Goal: Task Accomplishment & Management: Complete application form

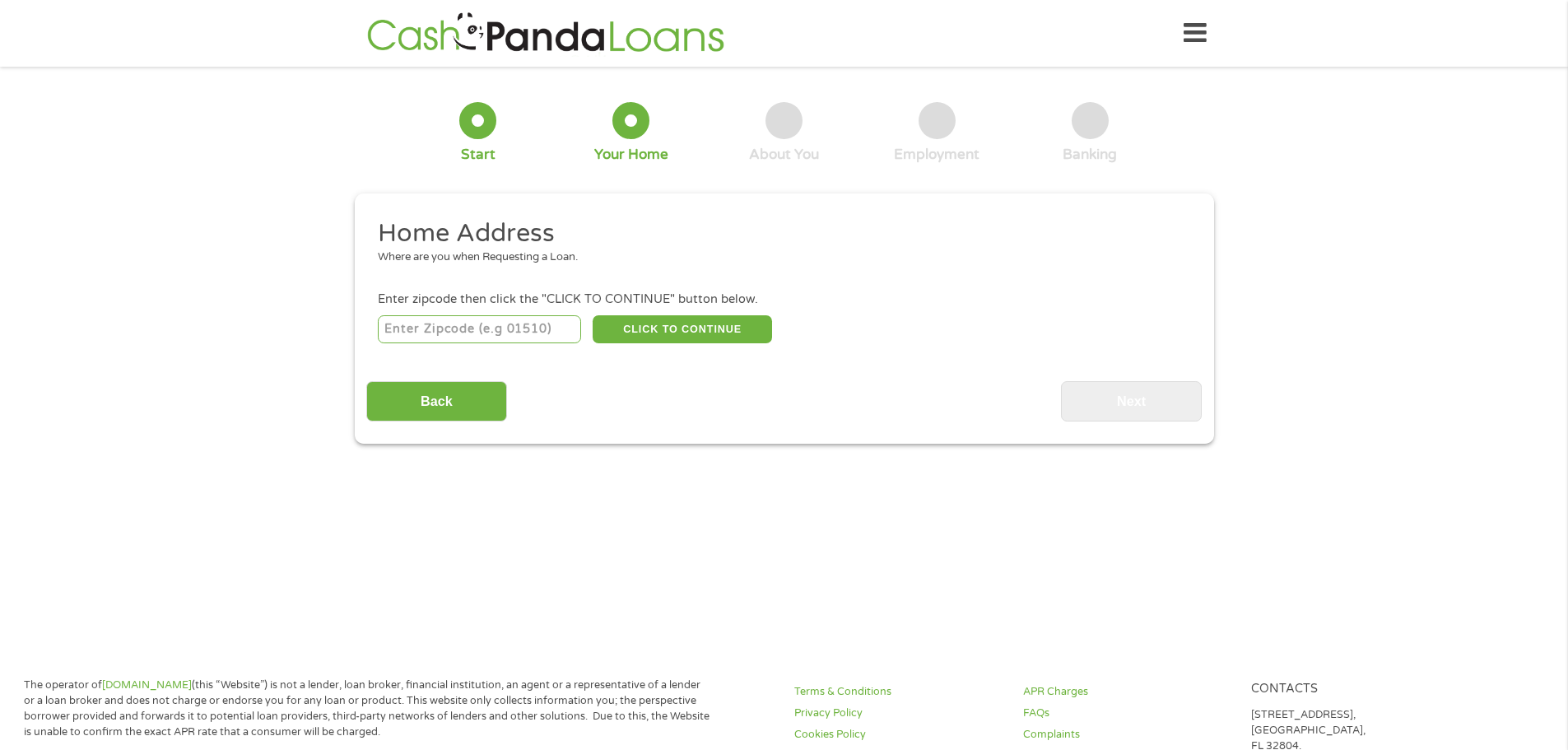
click at [532, 328] on input "number" at bounding box center [480, 329] width 203 height 28
type input "32256"
select select "[US_STATE]"
click at [649, 334] on button "CLICK TO CONTINUE" at bounding box center [682, 329] width 180 height 28
type input "32256"
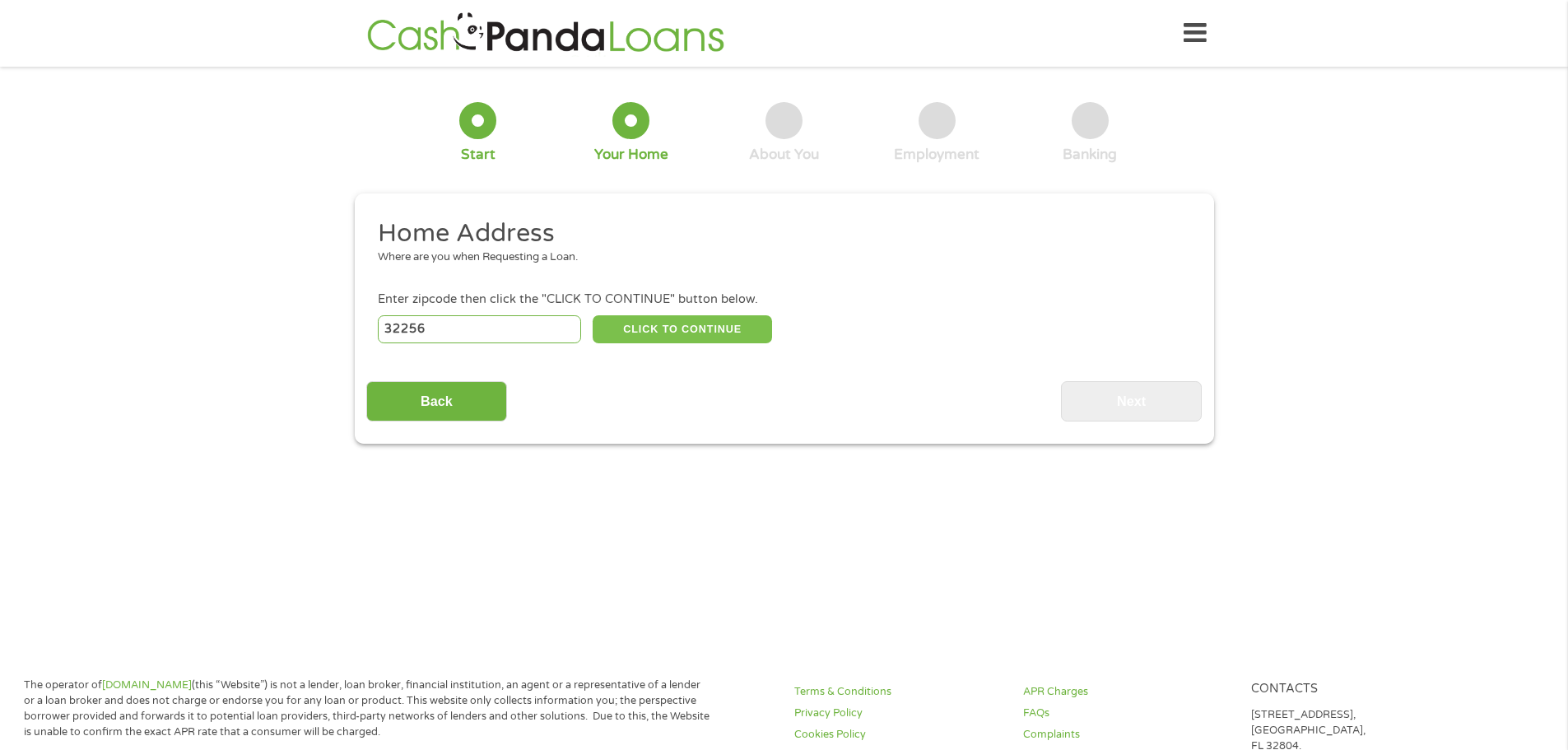
type input "[GEOGRAPHIC_DATA]"
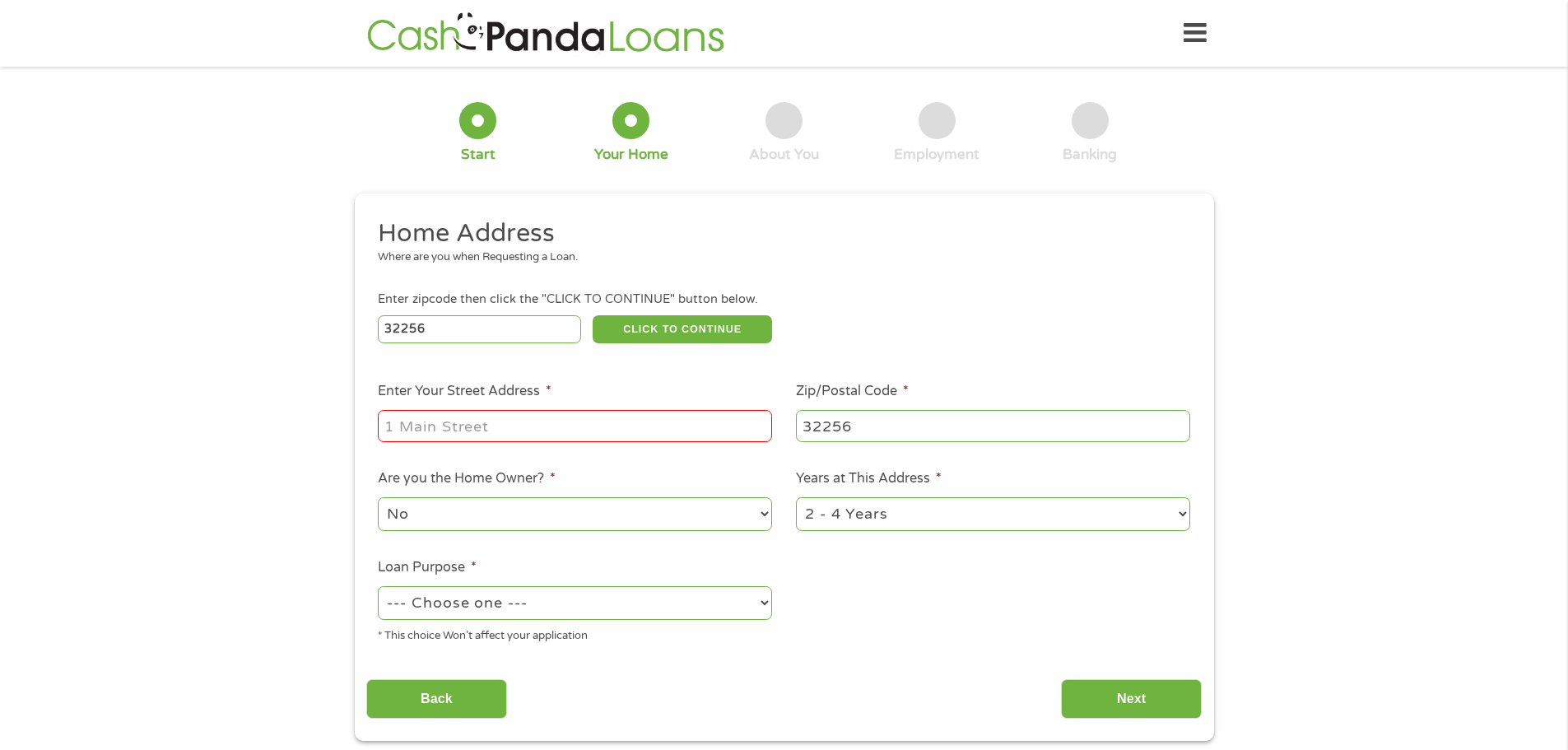
click at [497, 432] on input "Enter Your Street Address *" at bounding box center [575, 425] width 394 height 31
type input "[STREET_ADDRESS]"
click at [865, 505] on select "1 Year or less 1 - 2 Years 2 - 4 Years Over 4 Years" at bounding box center [992, 515] width 394 height 34
select select "12months"
click at [796, 498] on select "1 Year or less 1 - 2 Years 2 - 4 Years Over 4 Years" at bounding box center [992, 515] width 394 height 34
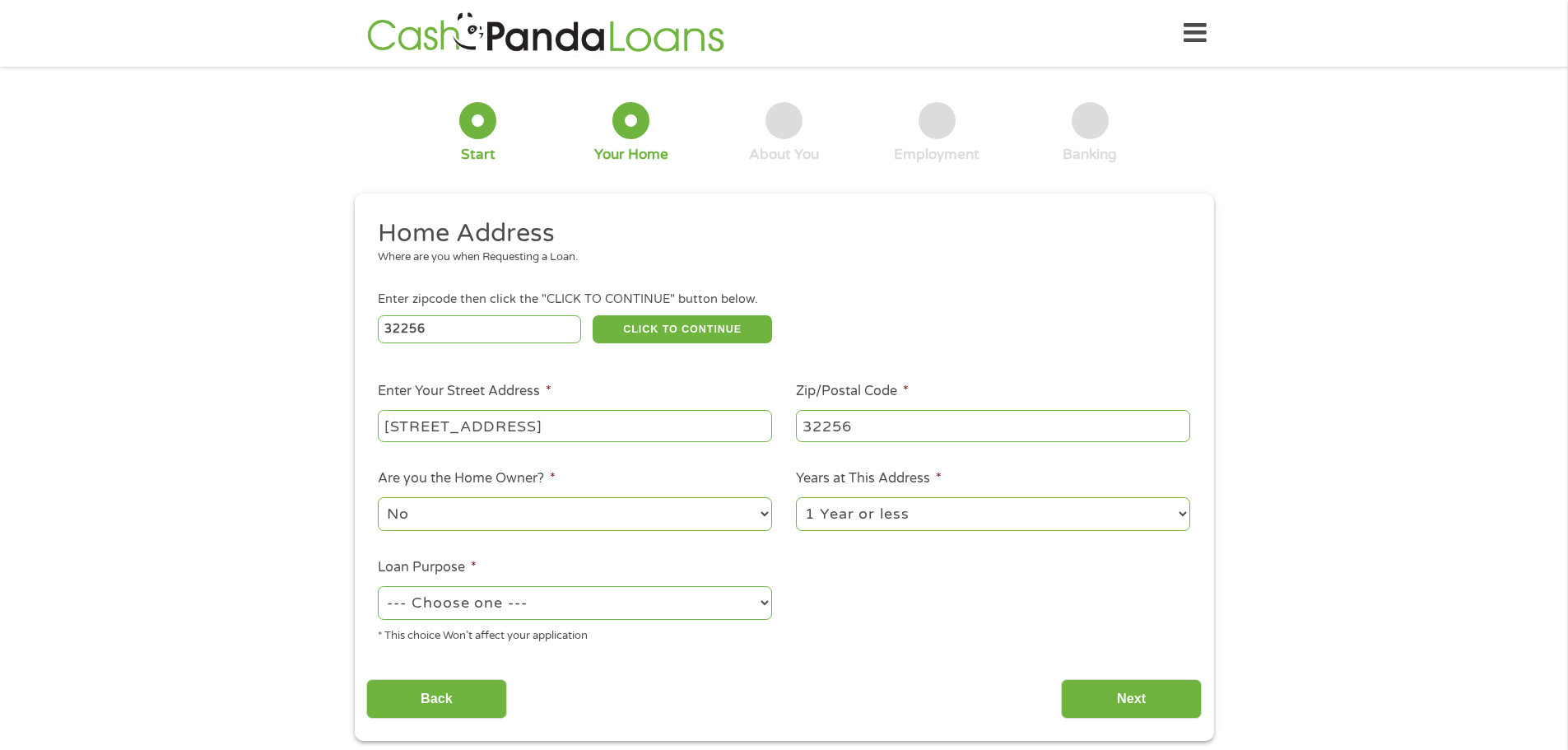
click at [474, 517] on select "No Yes" at bounding box center [575, 515] width 394 height 34
click at [378, 498] on select "No Yes" at bounding box center [575, 515] width 394 height 34
click at [534, 602] on select "--- Choose one --- Pay Bills Debt Consolidation Home Improvement Major Purchase…" at bounding box center [575, 603] width 394 height 34
select select "paybills"
click at [378, 586] on select "--- Choose one --- Pay Bills Debt Consolidation Home Improvement Major Purchase…" at bounding box center [575, 603] width 394 height 34
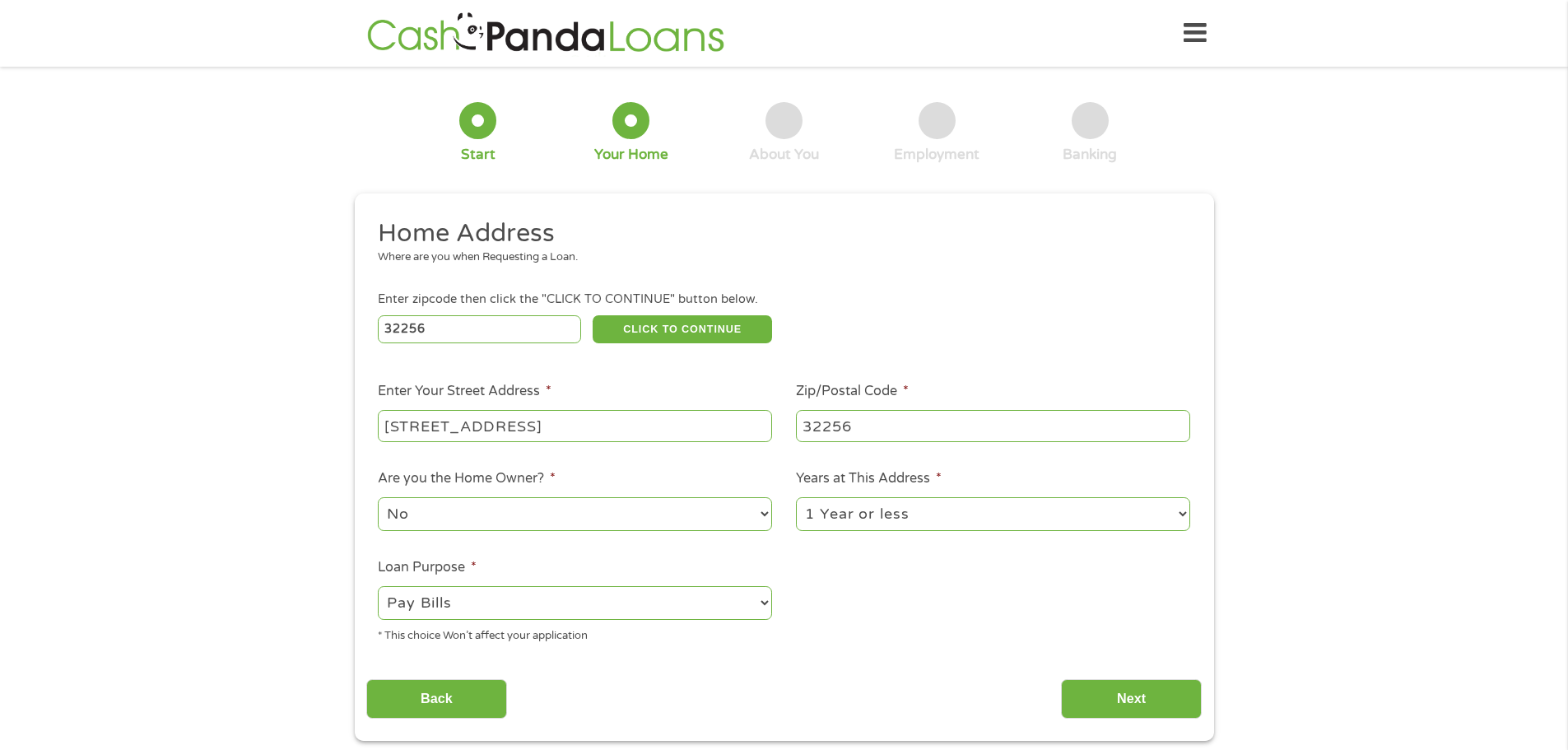
click at [888, 610] on ul "Home Address Where are you when Requesting a Loan. Enter zipcode then click the…" at bounding box center [784, 437] width 836 height 440
click at [1139, 693] on input "Next" at bounding box center [1131, 699] width 141 height 40
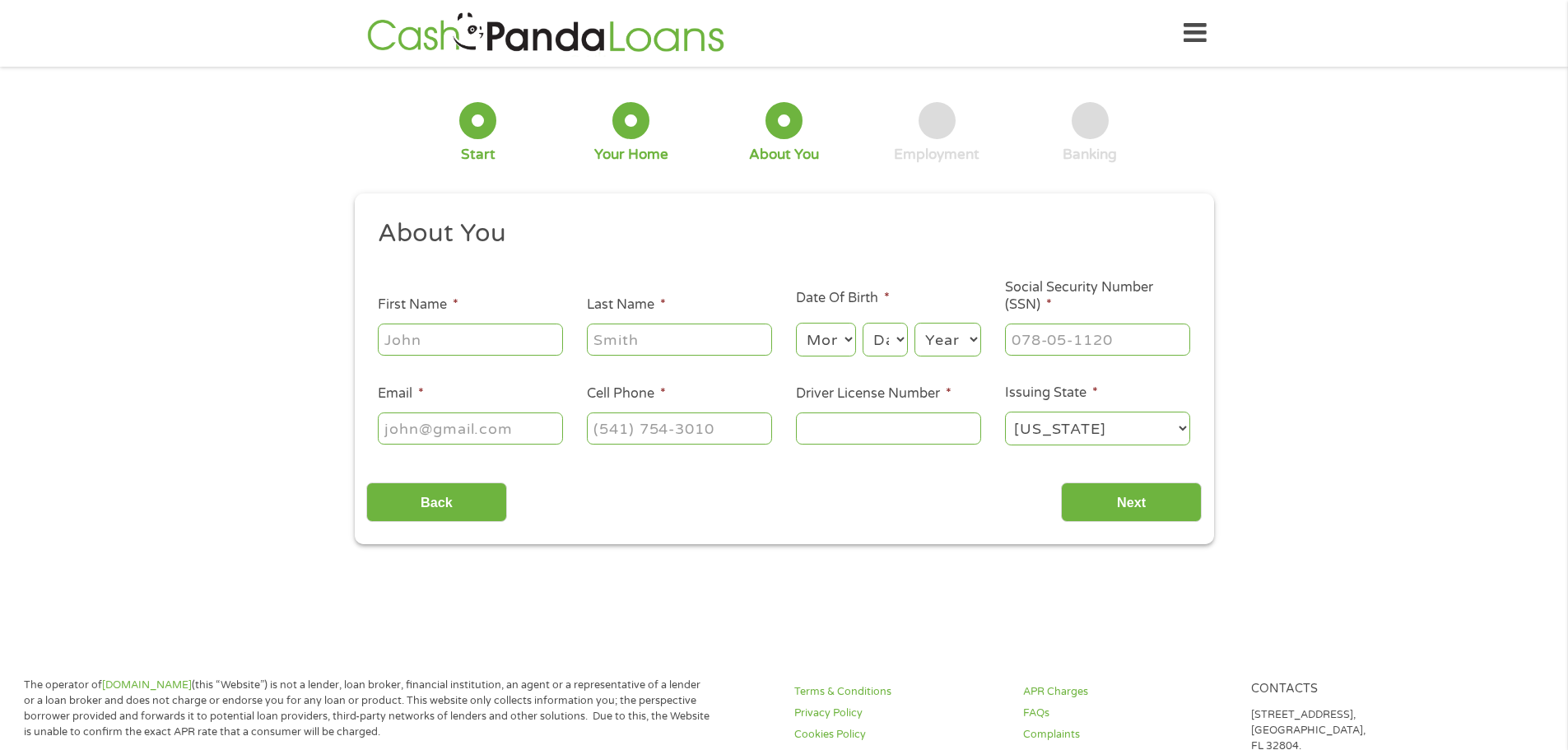
scroll to position [7, 7]
click at [424, 351] on input "First Name *" at bounding box center [471, 338] width 186 height 31
type input "Atawan"
type input "[PERSON_NAME]"
type input "[EMAIL_ADDRESS][DOMAIN_NAME]"
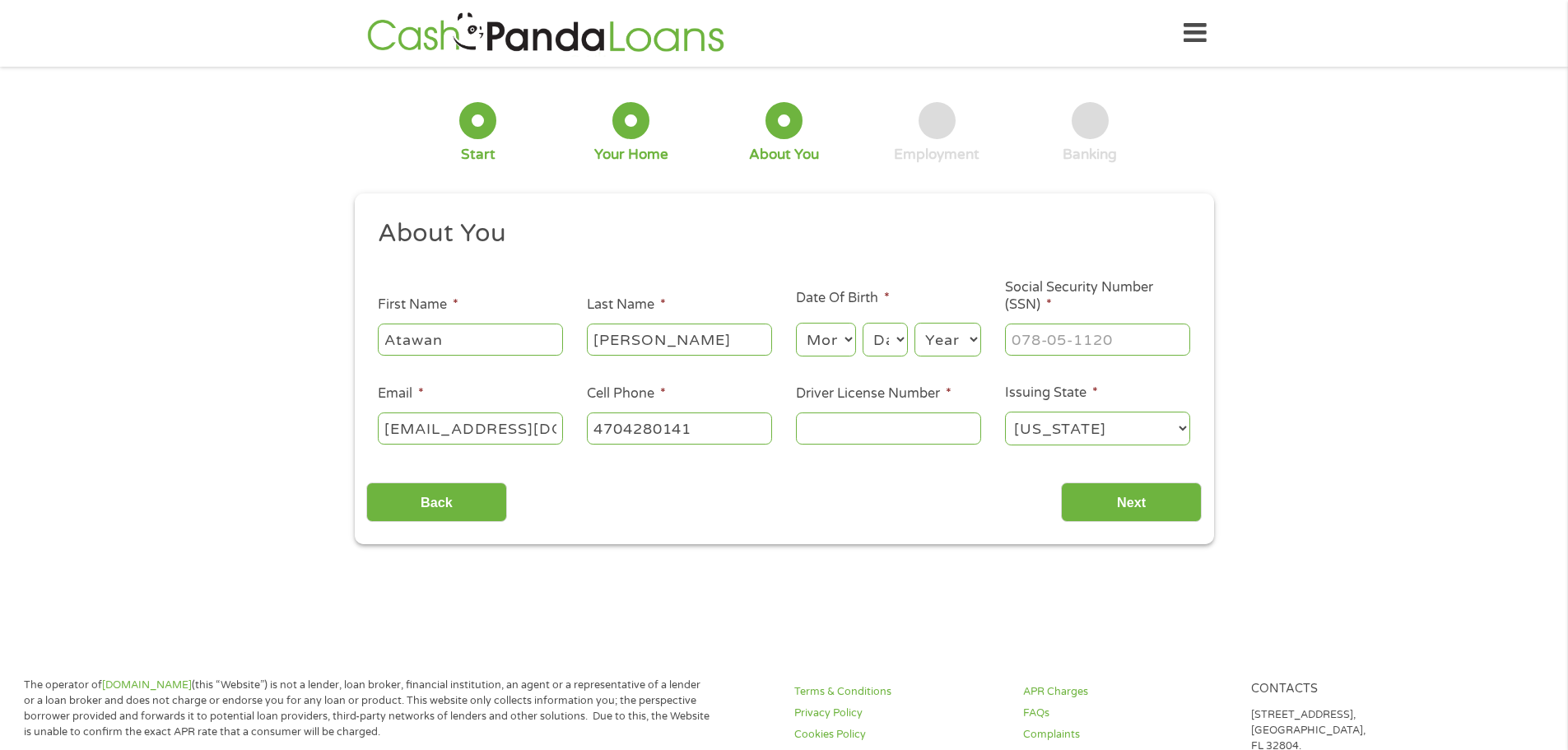
type input "[PHONE_NUMBER]"
click at [844, 421] on input "Driver License Number *" at bounding box center [889, 428] width 186 height 31
type input "h653014878310"
click at [827, 337] on select "Month 1 2 3 4 5 6 7 8 9 10 11 12" at bounding box center [826, 340] width 60 height 34
select select "9"
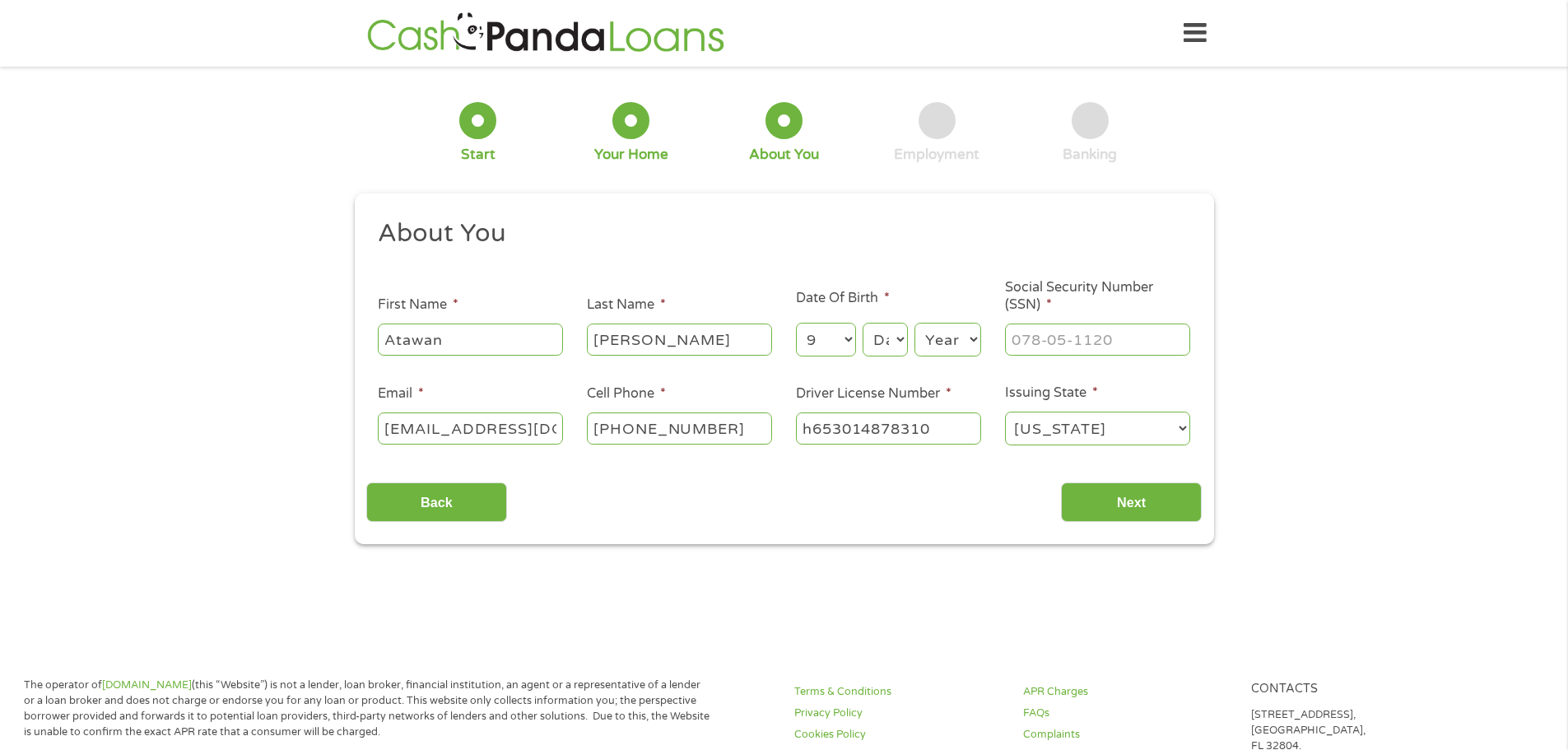
click at [796, 323] on select "Month 1 2 3 4 5 6 7 8 9 10 11 12" at bounding box center [826, 340] width 60 height 34
click at [880, 337] on select "Day 1 2 3 4 5 6 7 8 9 10 11 12 13 14 15 16 17 18 19 20 21 22 23 24 25 26 27 28 …" at bounding box center [885, 340] width 45 height 34
select select "11"
click at [863, 323] on select "Day 1 2 3 4 5 6 7 8 9 10 11 12 13 14 15 16 17 18 19 20 21 22 23 24 25 26 27 28 …" at bounding box center [885, 340] width 45 height 34
click at [954, 332] on select "Year [DATE] 2006 2005 2004 2003 2002 2001 2000 1999 1998 1997 1996 1995 1994 19…" at bounding box center [948, 340] width 67 height 34
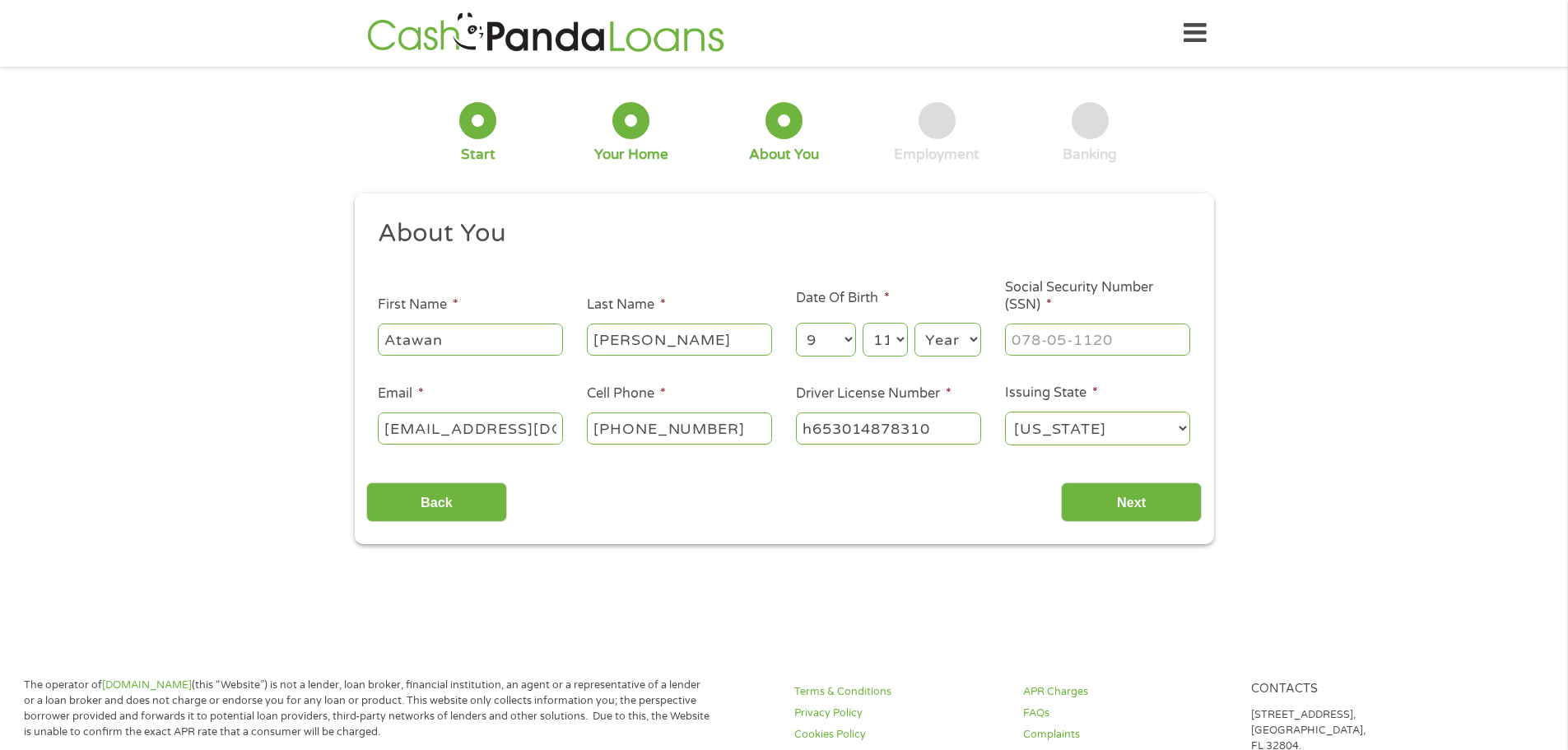
select select "1987"
click at [915, 323] on select "Year [DATE] 2006 2005 2004 2003 2002 2001 2000 1999 1998 1997 1996 1995 1994 19…" at bounding box center [948, 340] width 67 height 34
click at [1104, 348] on input "___-__-____" at bounding box center [1098, 338] width 186 height 31
type input "591-58-4918"
click at [1134, 493] on input "Next" at bounding box center [1131, 503] width 141 height 40
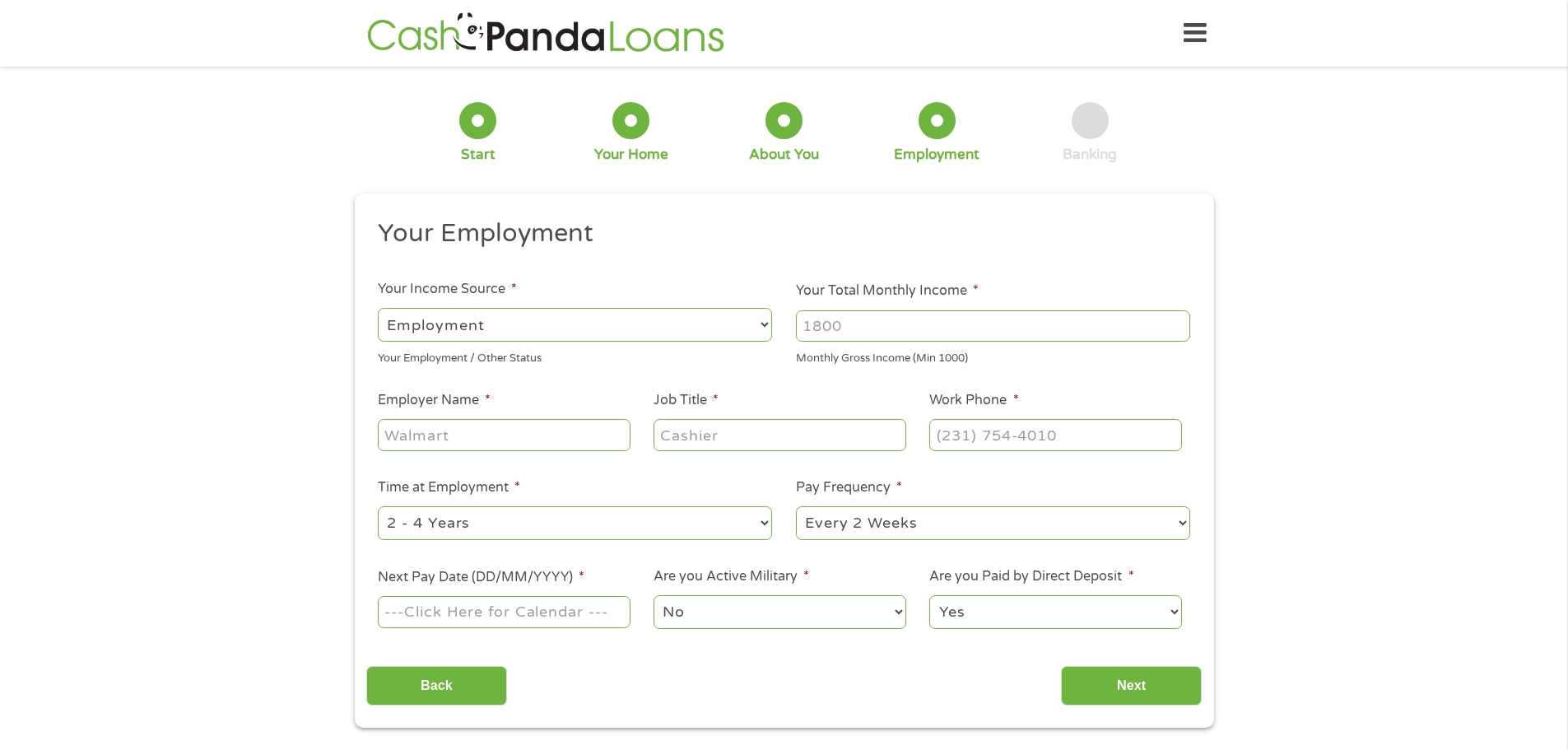
click at [705, 327] on select "--- Choose one --- Employment [DEMOGRAPHIC_DATA] Benefits" at bounding box center [575, 325] width 394 height 34
click at [378, 308] on select "--- Choose one --- Employment [DEMOGRAPHIC_DATA] Benefits" at bounding box center [575, 325] width 394 height 34
click at [899, 327] on input "Your Total Monthly Income *" at bounding box center [992, 325] width 394 height 31
type input "4500"
click at [474, 427] on input "Employer Name *" at bounding box center [504, 434] width 252 height 31
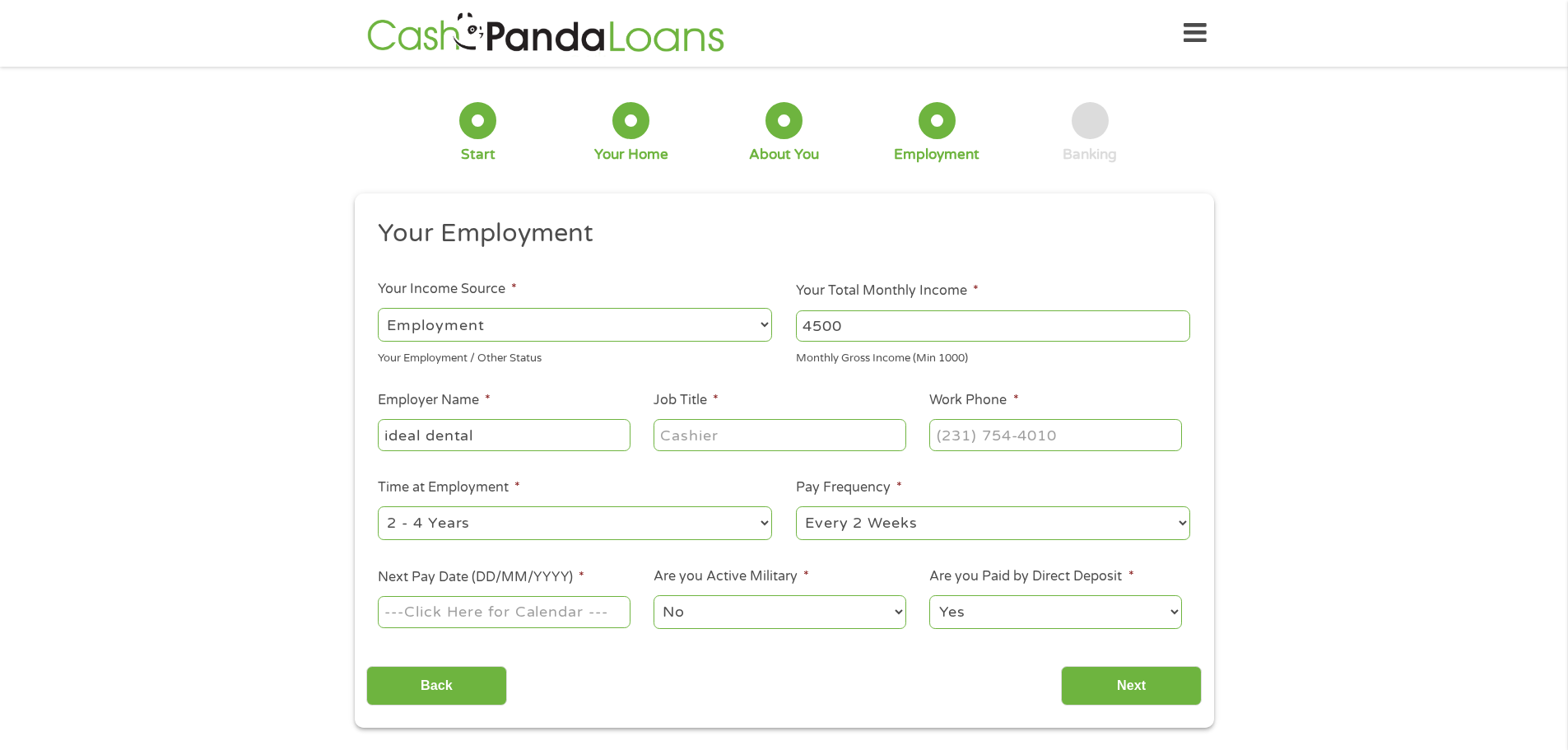
type input "ideal dental"
click at [688, 432] on input "Job Title *" at bounding box center [779, 434] width 252 height 31
type input "dental assistant"
type input "(___) ___-____"
click at [961, 433] on input "(___) ___-____" at bounding box center [1055, 434] width 252 height 31
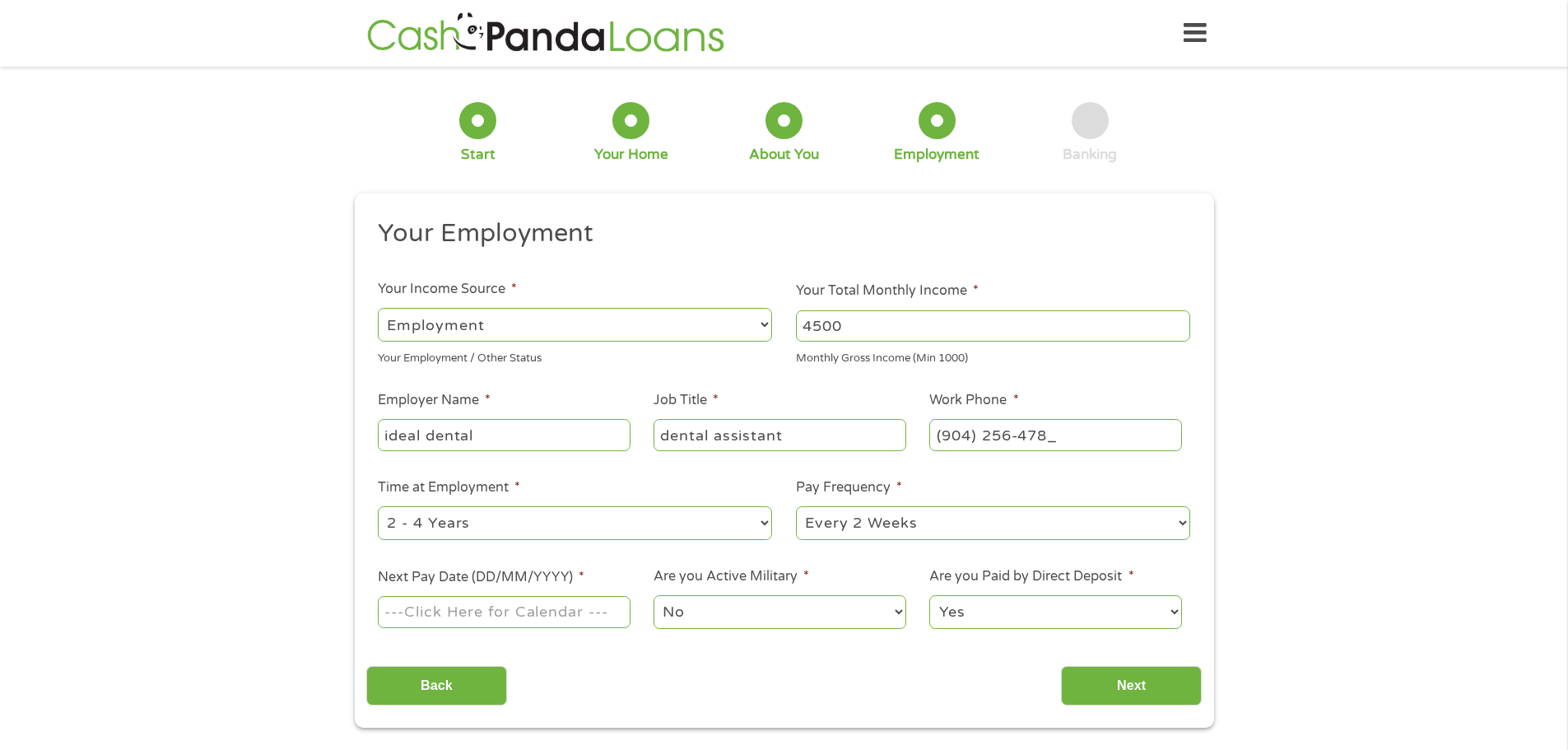
type input "[PHONE_NUMBER]"
click at [422, 609] on input "Next Pay Date (DD/MM/YYYY) *" at bounding box center [504, 611] width 252 height 31
type input "[DATE]"
click at [785, 612] on select "No Yes" at bounding box center [779, 612] width 252 height 34
click at [653, 595] on select "No Yes" at bounding box center [779, 612] width 252 height 34
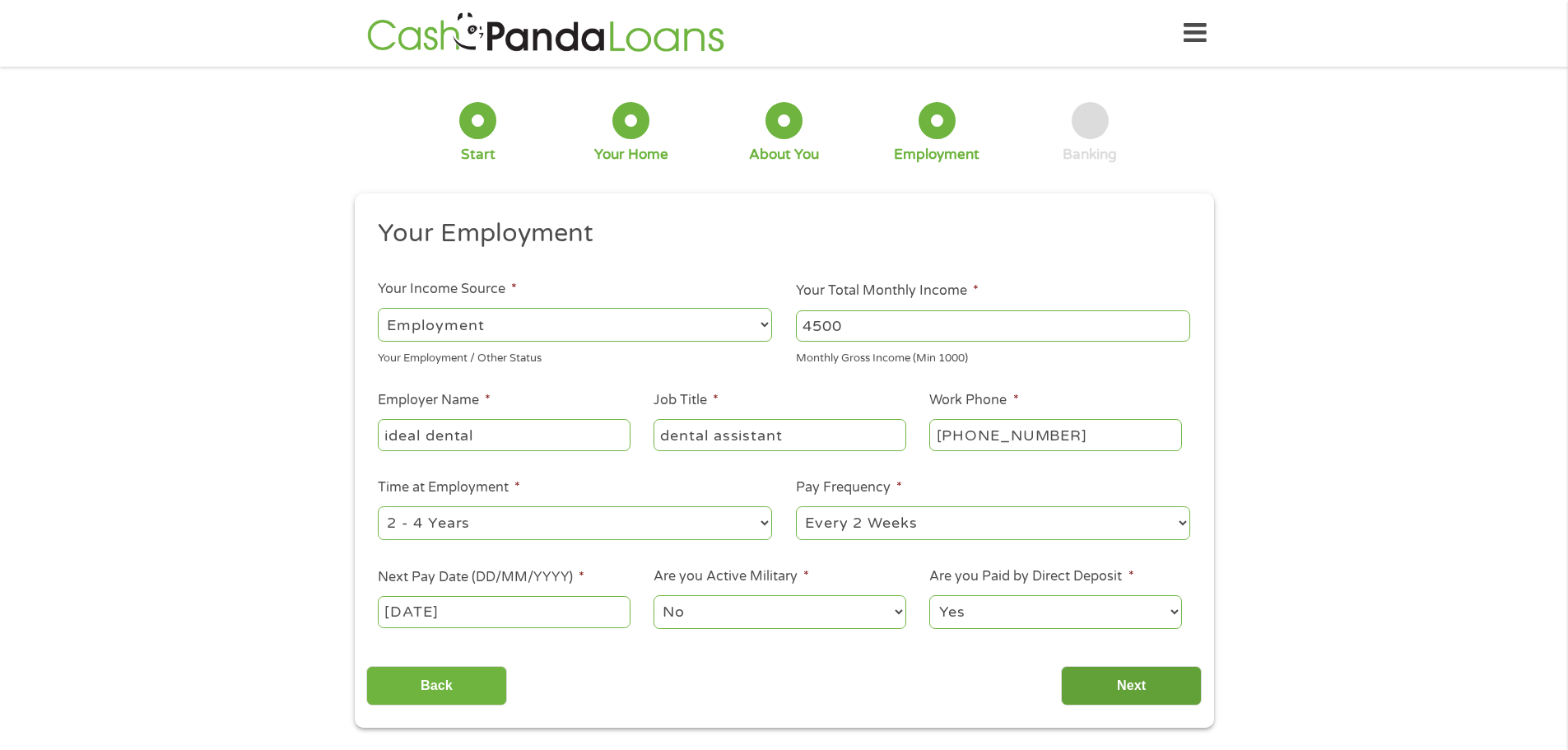
click at [1165, 694] on input "Next" at bounding box center [1131, 686] width 141 height 40
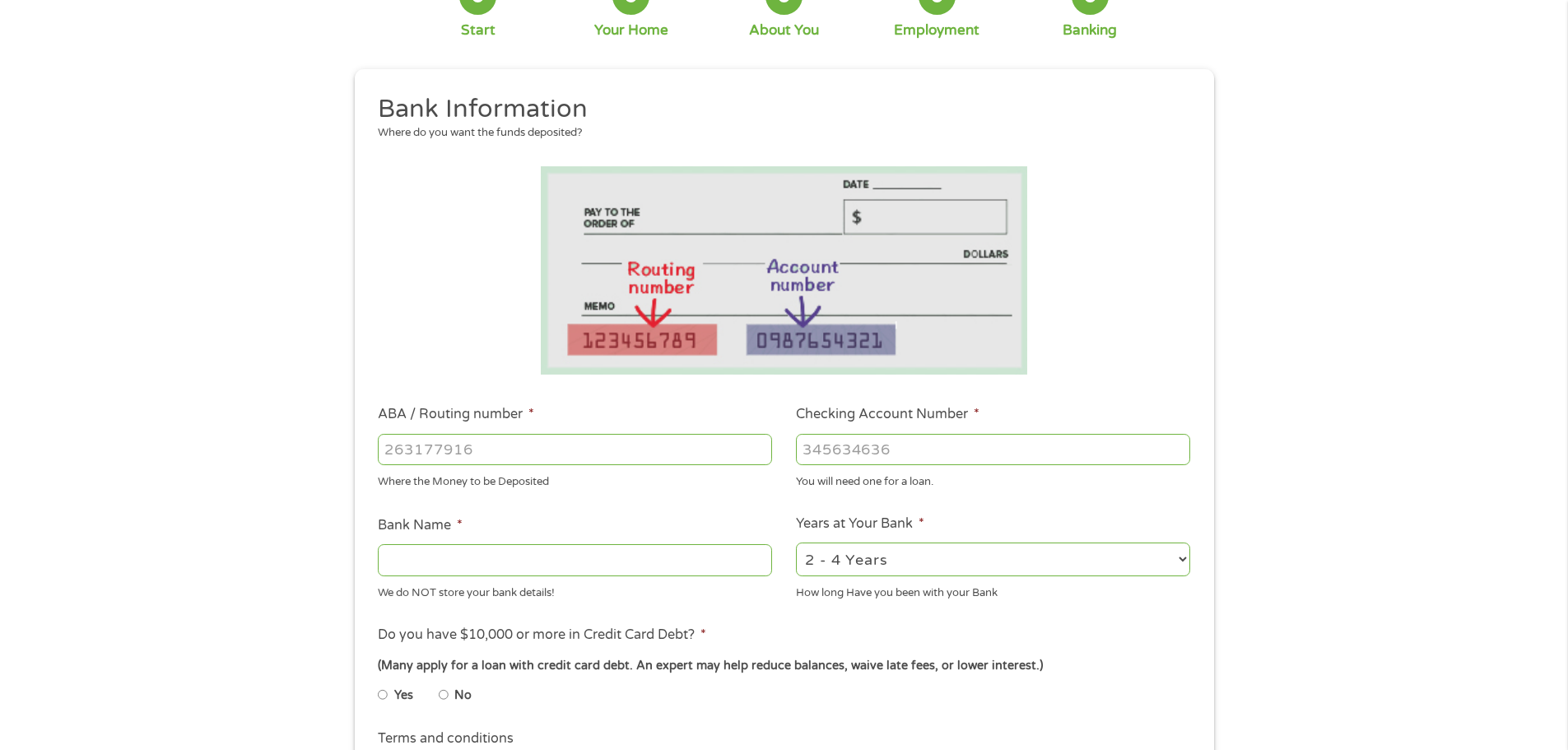
scroll to position [110, 0]
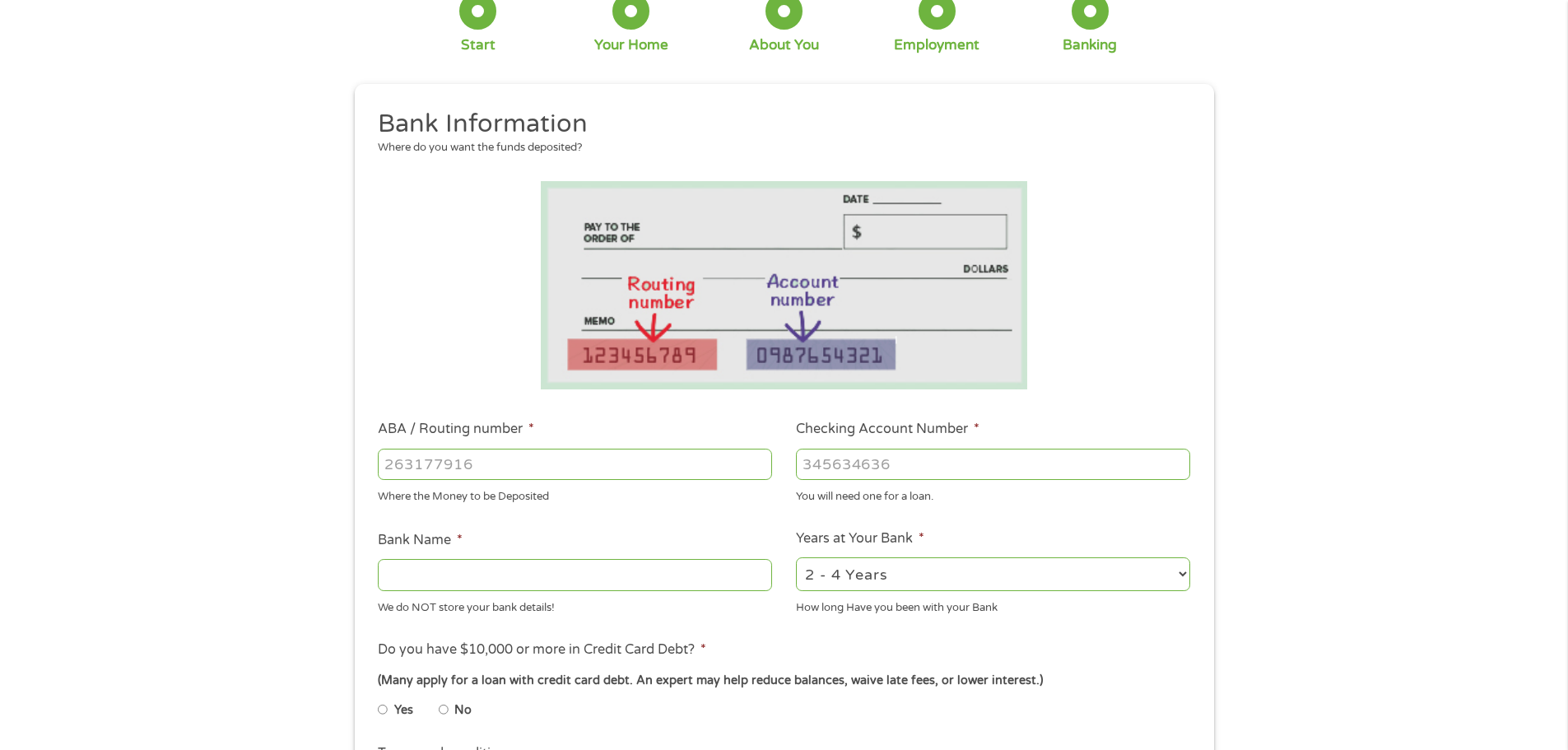
click at [489, 458] on input "ABA / Routing number *" at bounding box center [575, 464] width 394 height 31
click at [1116, 573] on select "2 - 4 Years 6 - 12 Months 1 - 2 Years Over 4 Years" at bounding box center [992, 574] width 394 height 34
click at [956, 469] on input "Checking Account Number *" at bounding box center [992, 464] width 394 height 31
type input "18000024320285"
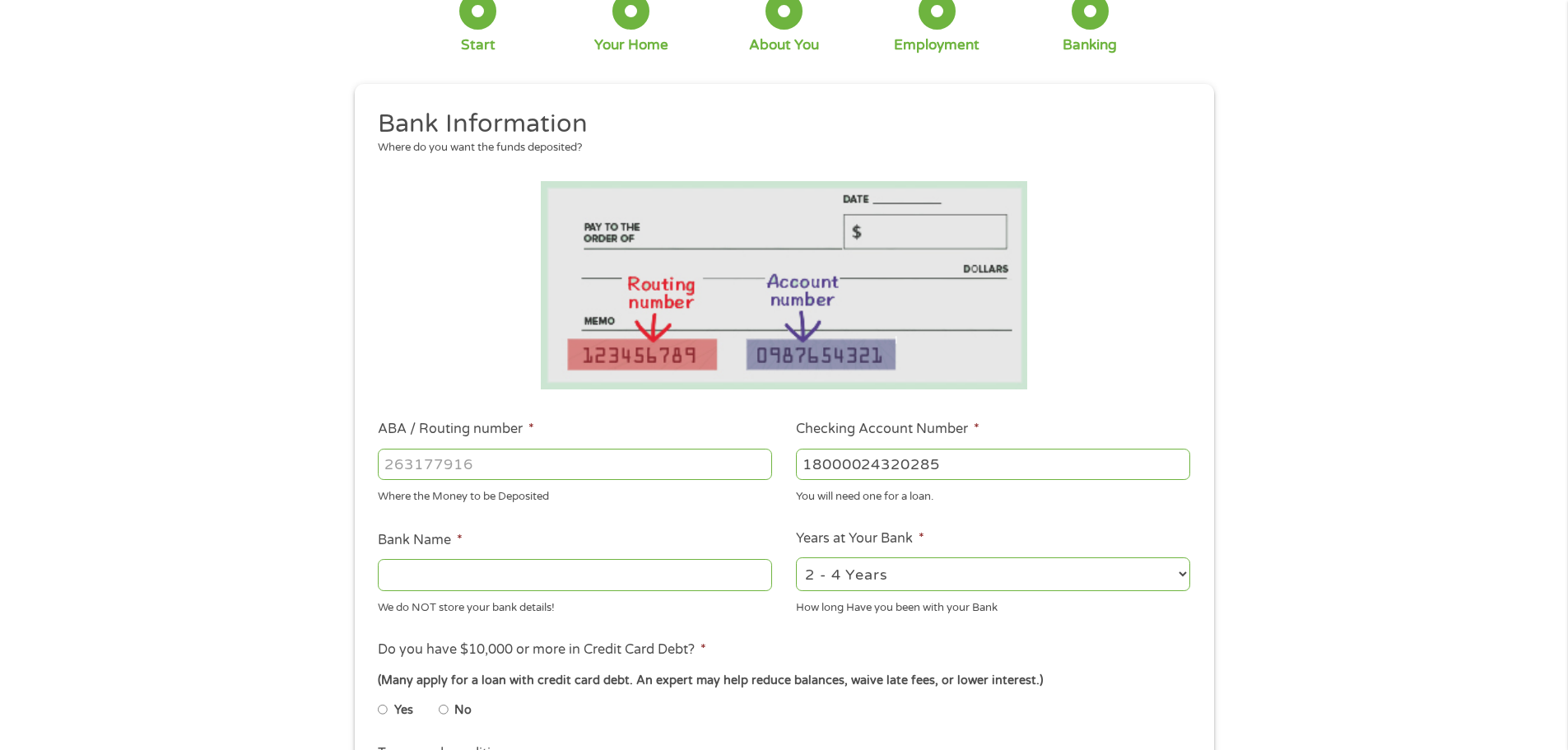
click at [534, 467] on input "ABA / Routing number *" at bounding box center [575, 464] width 394 height 31
type input "263078934"
type input "COMMUNITY FIRST CU OF [US_STATE]"
type input "263078934"
click at [1267, 735] on div "1 Start 2 Your Home 3 About You 4 Employment 5 Banking 6 This field is hidden w…" at bounding box center [784, 491] width 1568 height 1044
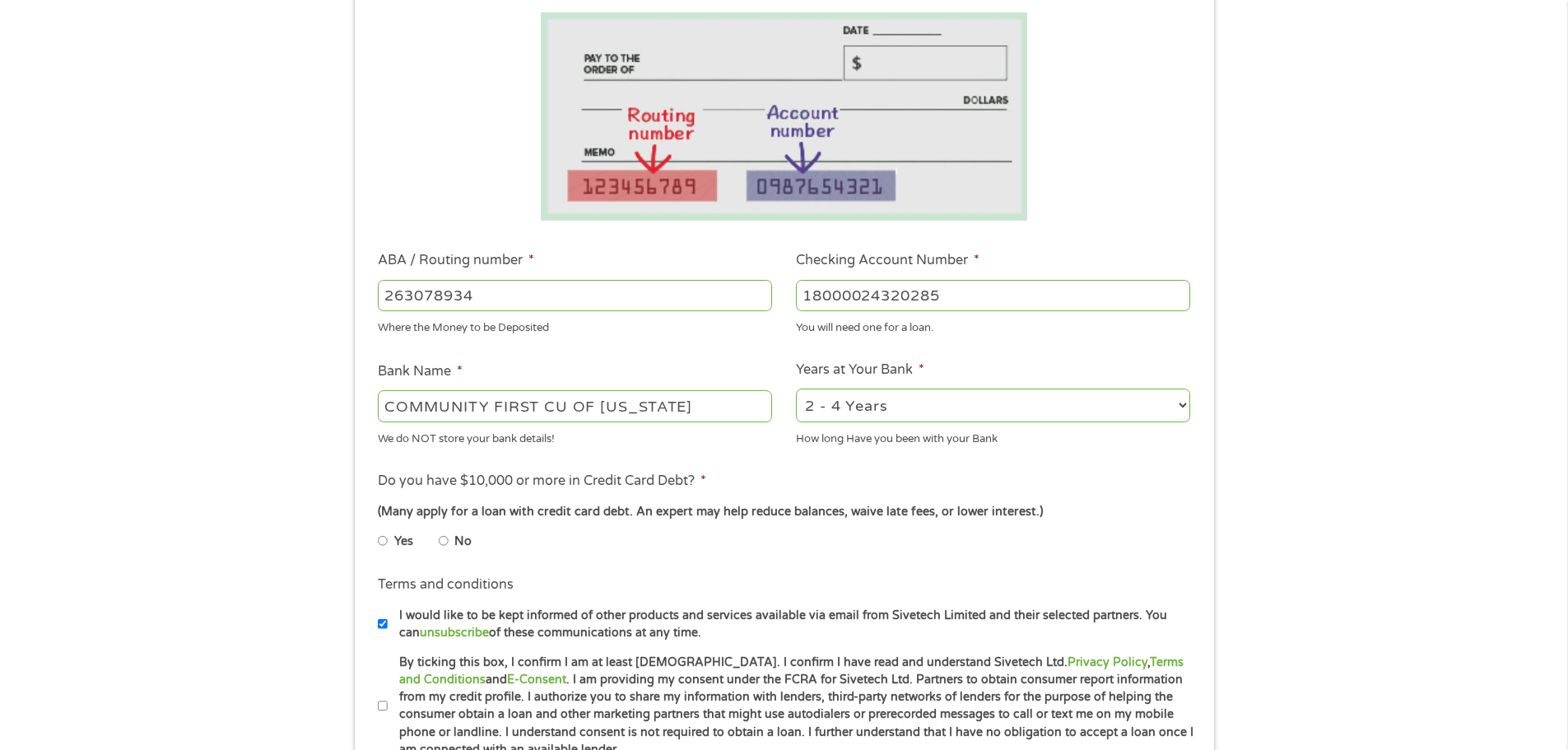
scroll to position [329, 0]
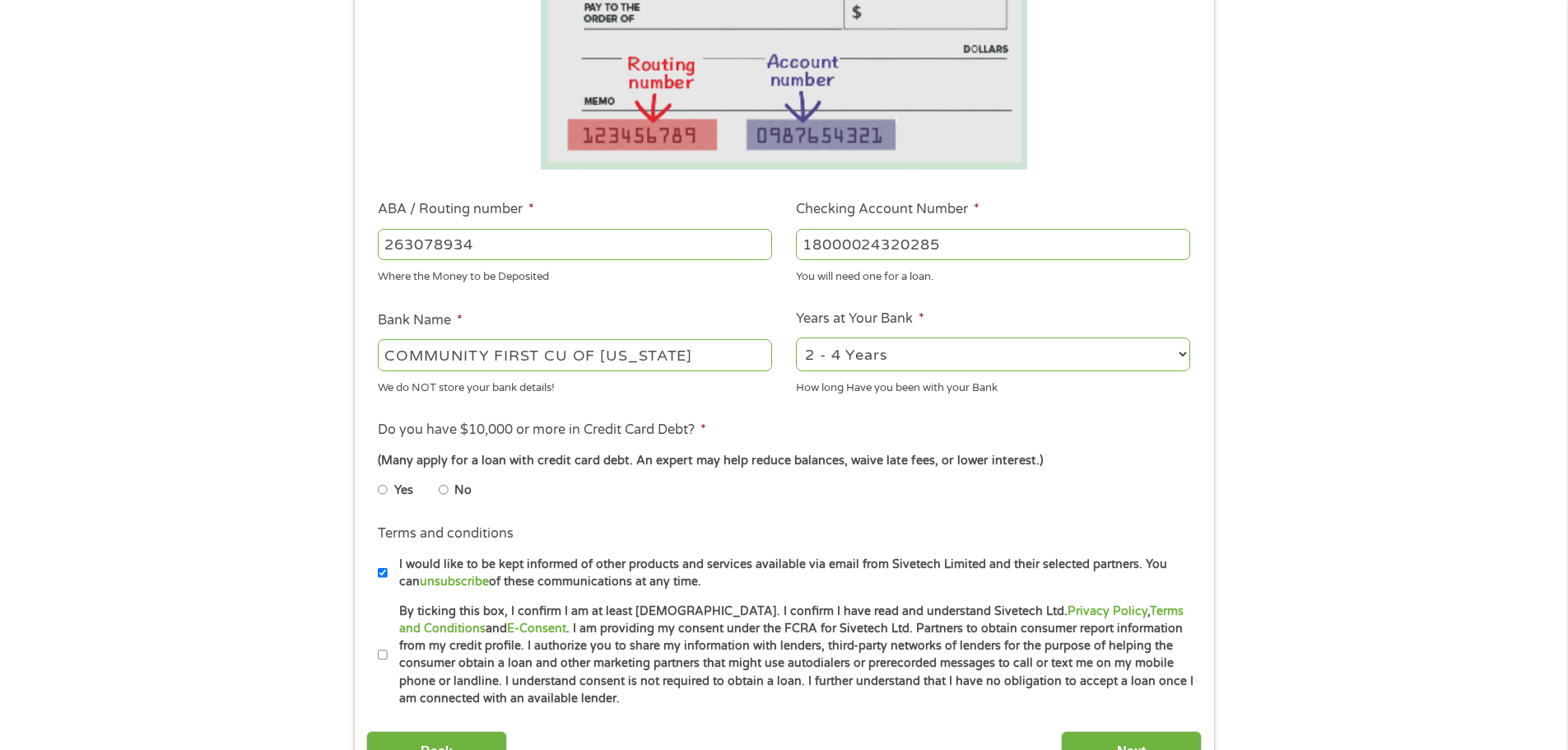
click at [443, 488] on input "No" at bounding box center [444, 490] width 10 height 26
radio input "true"
click at [384, 653] on input "By ticking this box, I confirm I am at least [DEMOGRAPHIC_DATA]. I confirm I ha…" at bounding box center [383, 655] width 10 height 26
checkbox input "true"
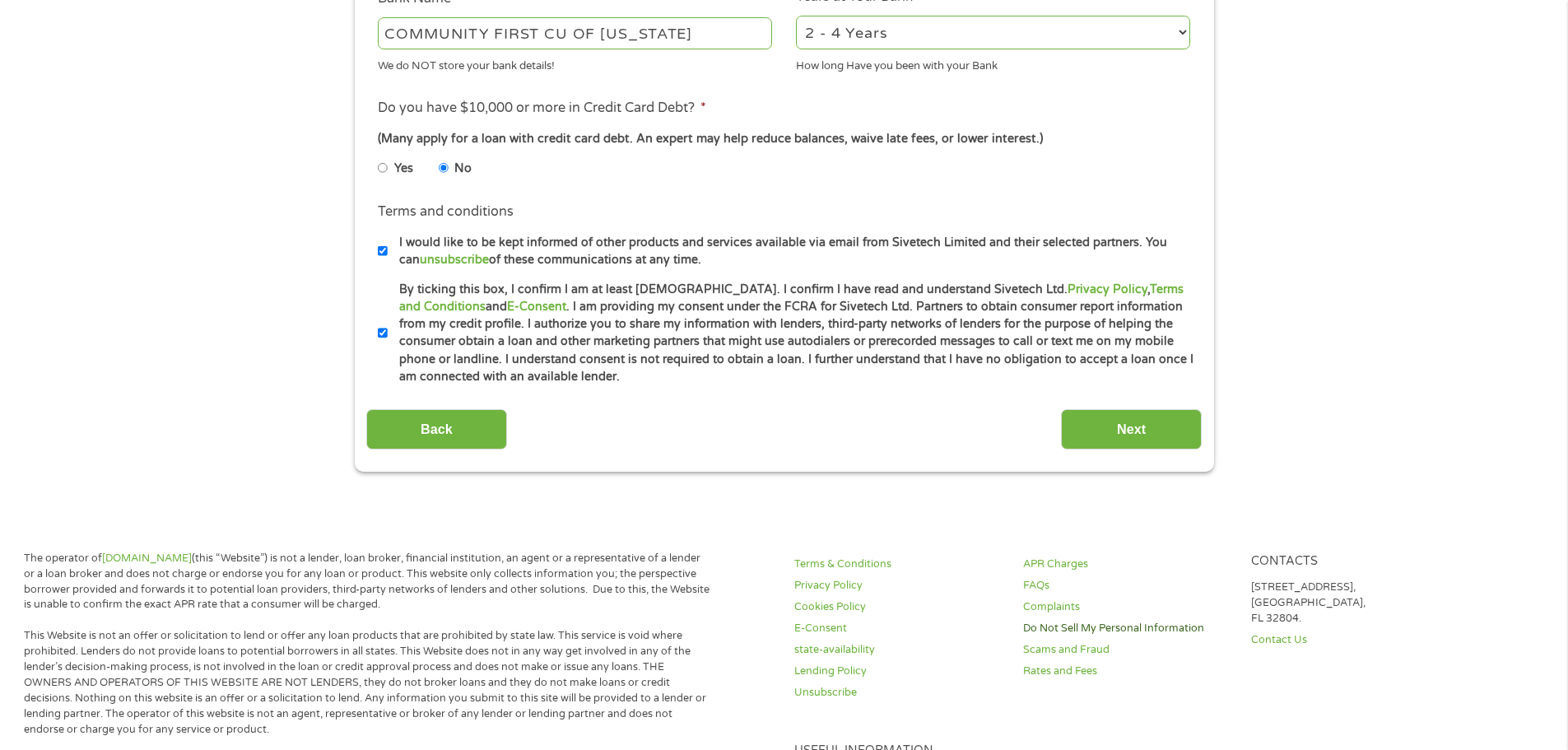
scroll to position [658, 0]
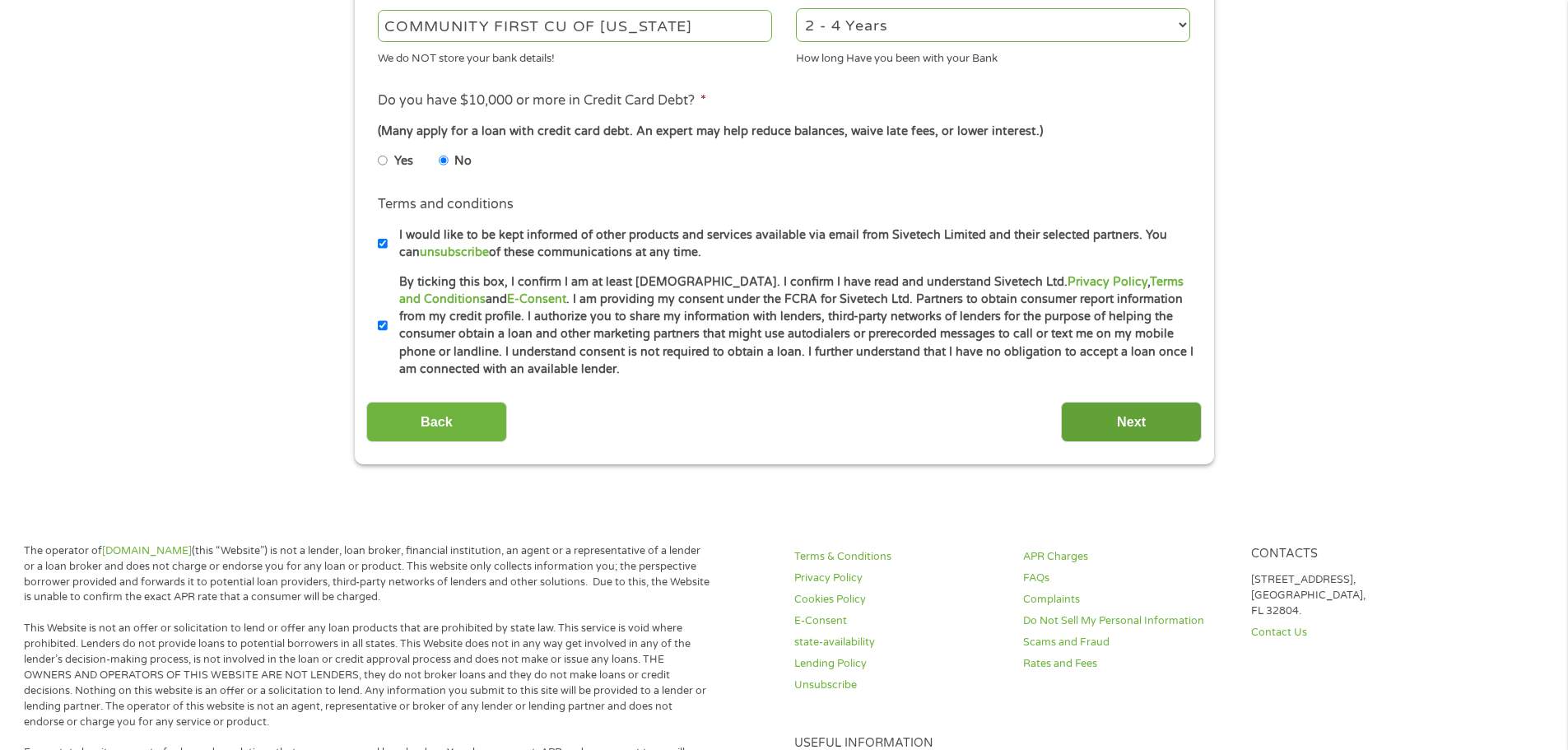
click at [1152, 418] on input "Next" at bounding box center [1131, 422] width 141 height 40
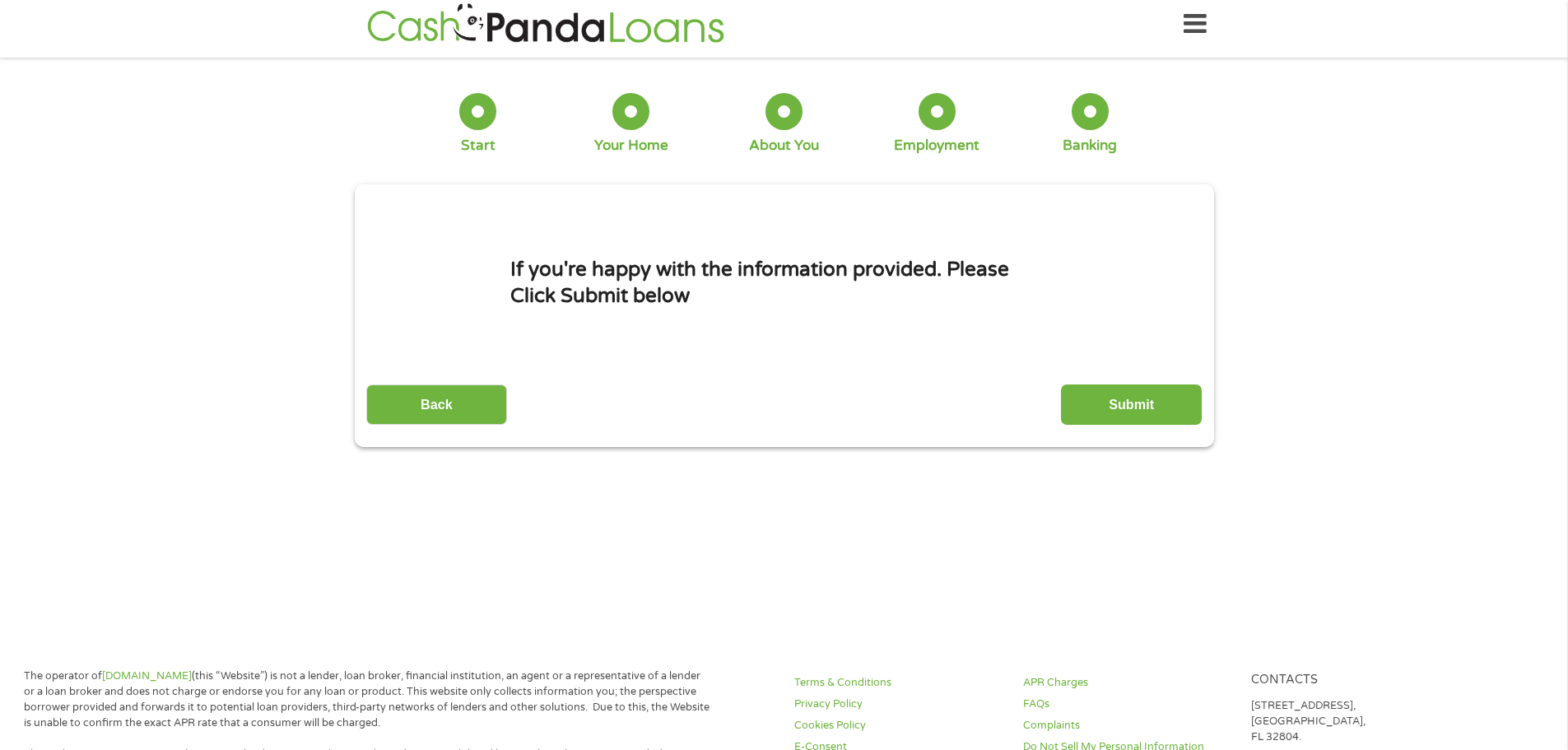
scroll to position [0, 0]
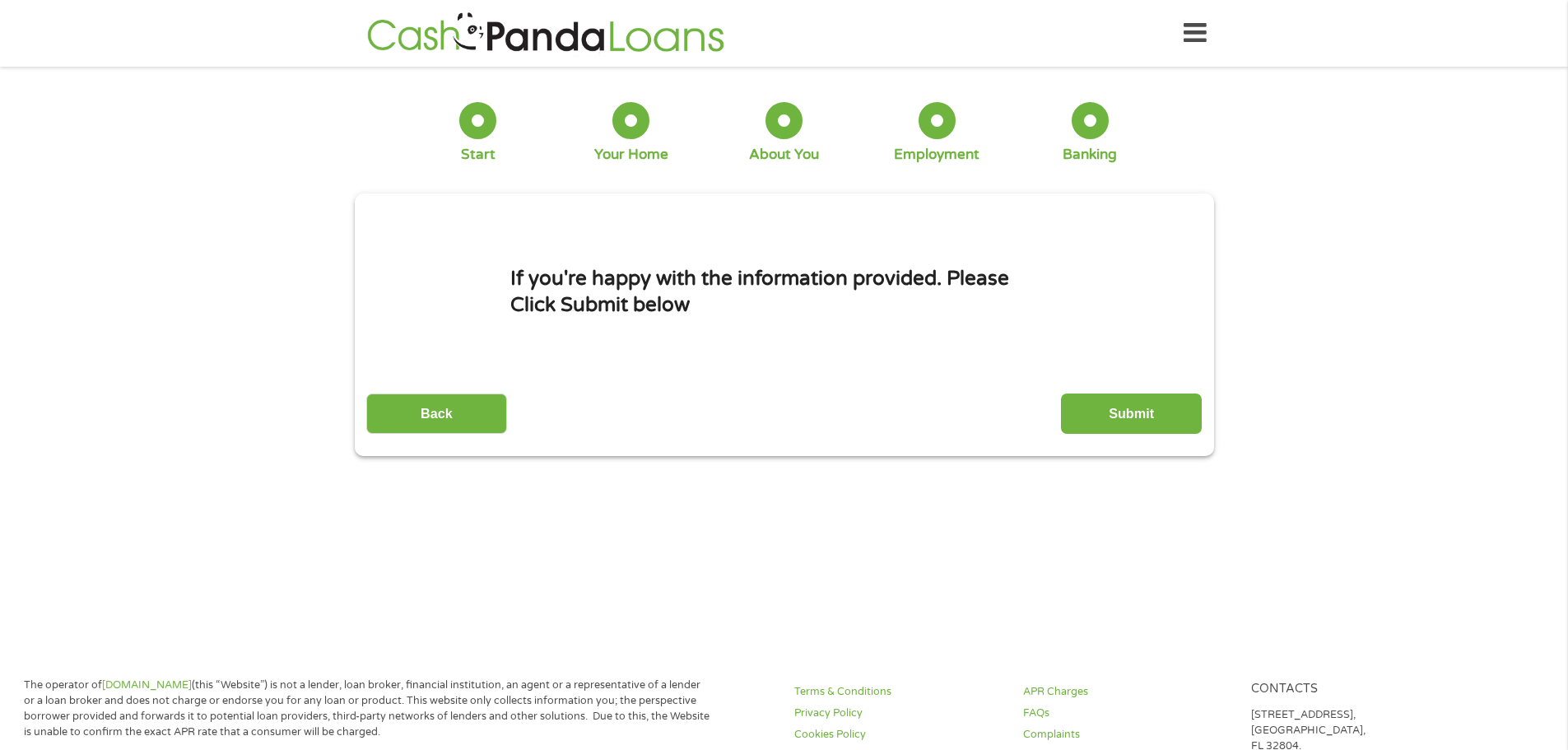
click at [1168, 410] on input "Submit" at bounding box center [1131, 414] width 141 height 40
